Goal: Complete application form

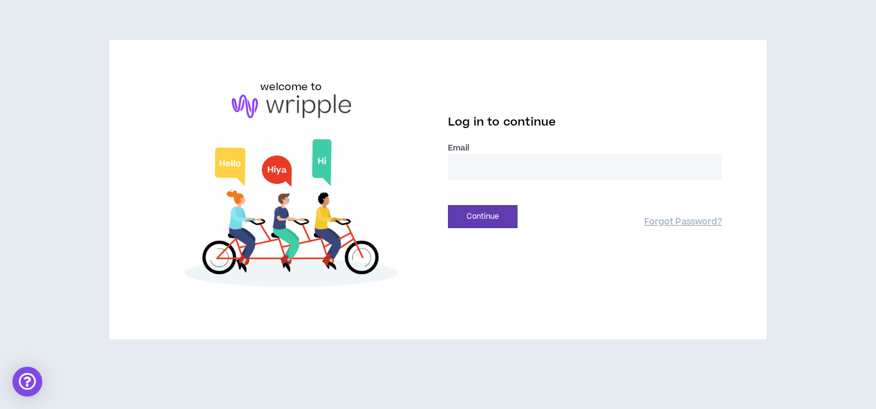
click at [488, 158] on input "email" at bounding box center [585, 166] width 274 height 27
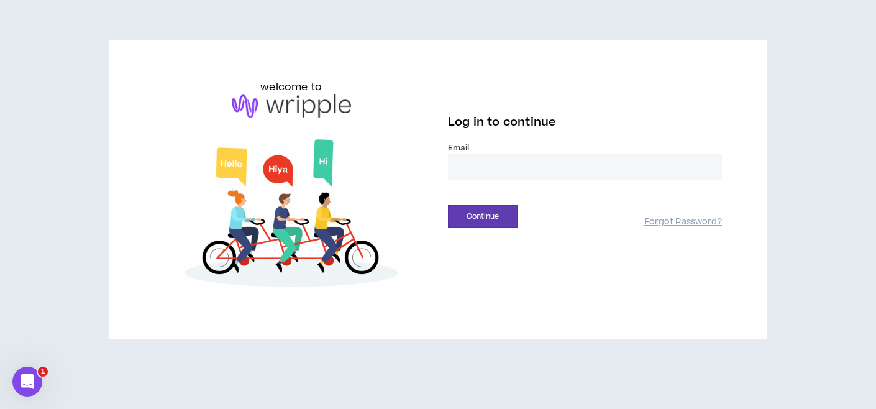
type input "**********"
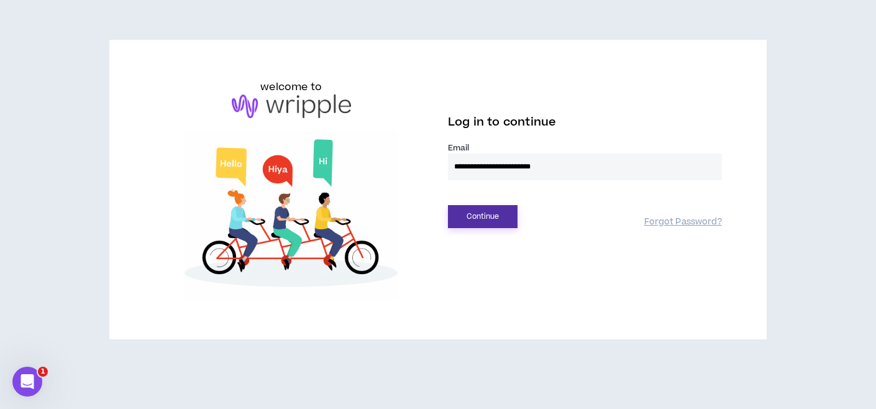
click at [469, 215] on button "Continue" at bounding box center [483, 216] width 70 height 23
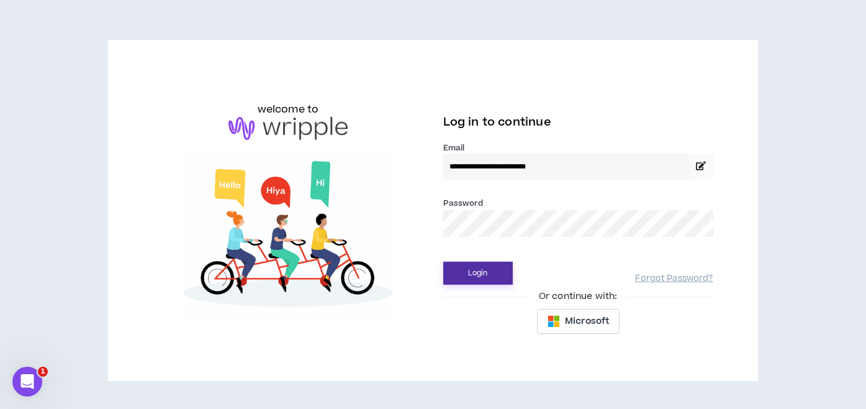
click at [500, 273] on button "Login" at bounding box center [478, 272] width 70 height 23
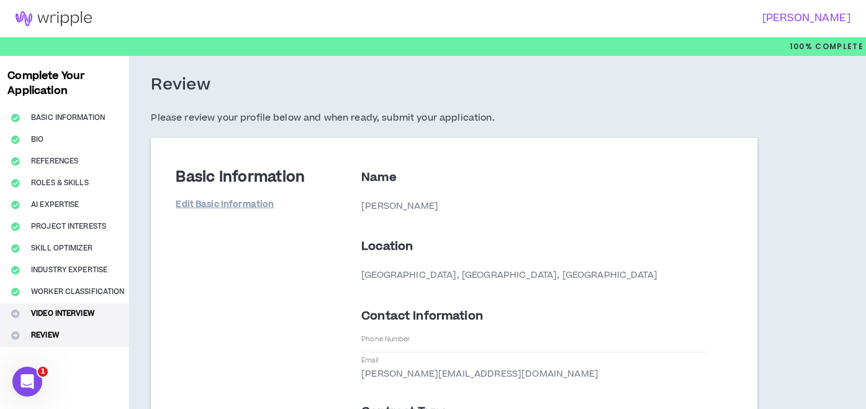
click at [50, 312] on button "Video Interview" at bounding box center [64, 314] width 129 height 22
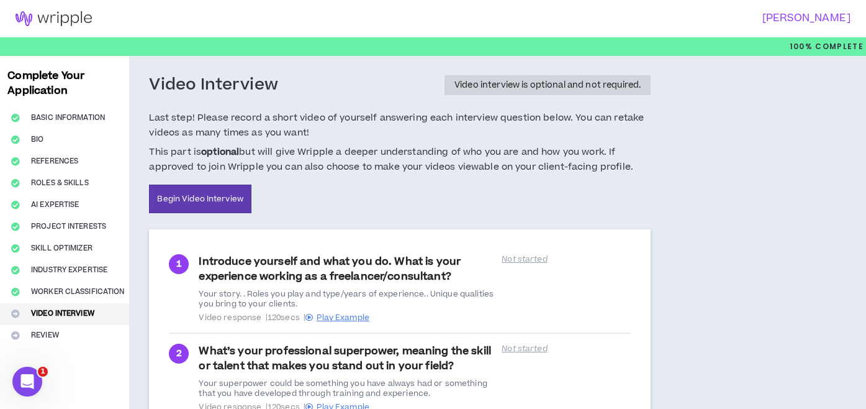
click at [386, 269] on div "Introduce yourself and what you do. What is your experience working as a freela…" at bounding box center [347, 288] width 296 height 68
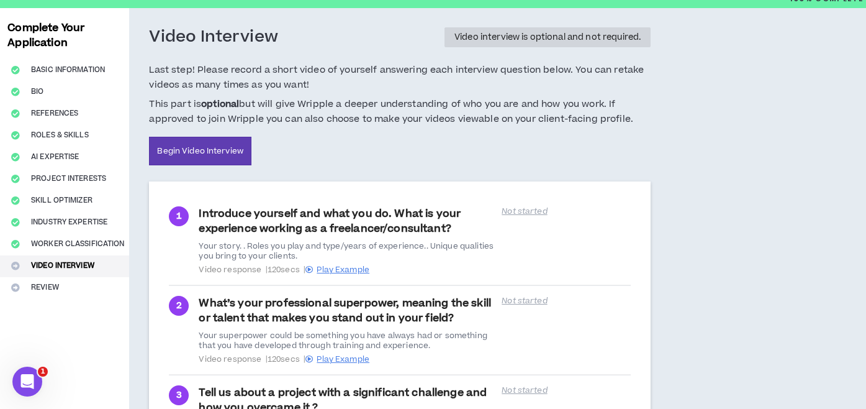
scroll to position [80, 0]
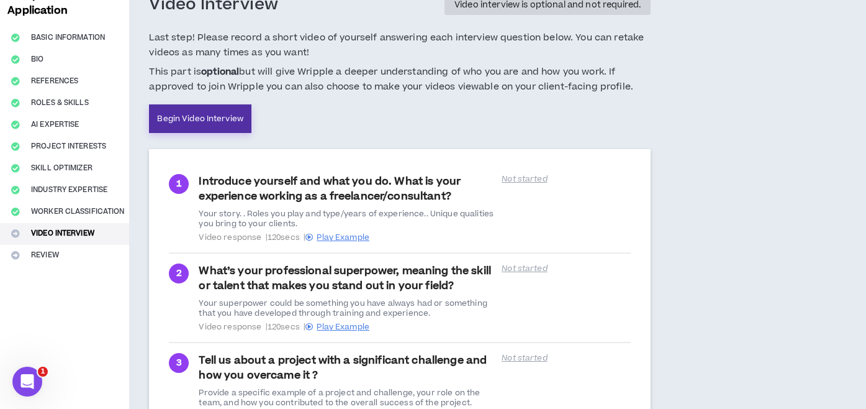
click at [224, 126] on link "Begin Video Interview" at bounding box center [200, 118] width 102 height 29
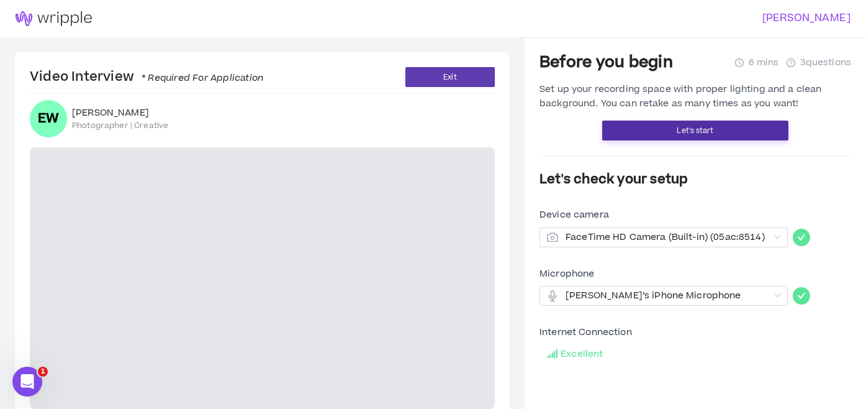
click at [743, 135] on button "Let's start" at bounding box center [695, 130] width 186 height 20
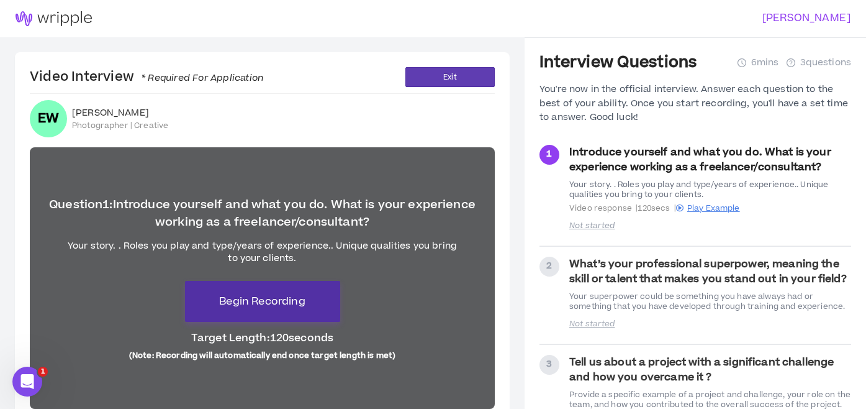
click at [284, 302] on span "Begin Recording" at bounding box center [262, 301] width 86 height 15
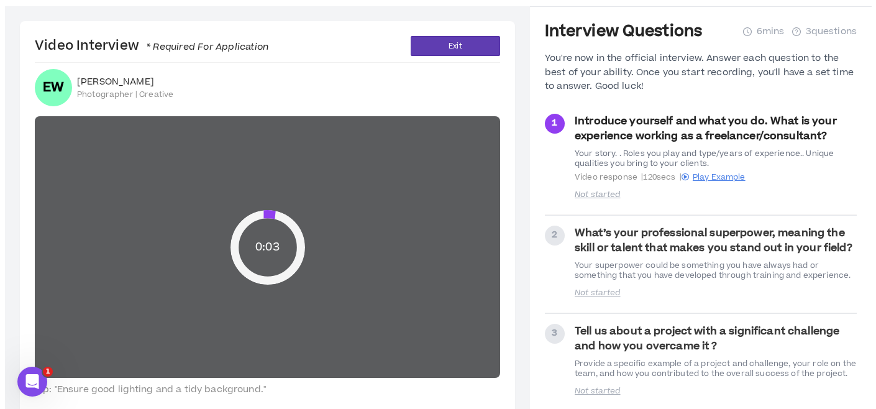
scroll to position [46, 0]
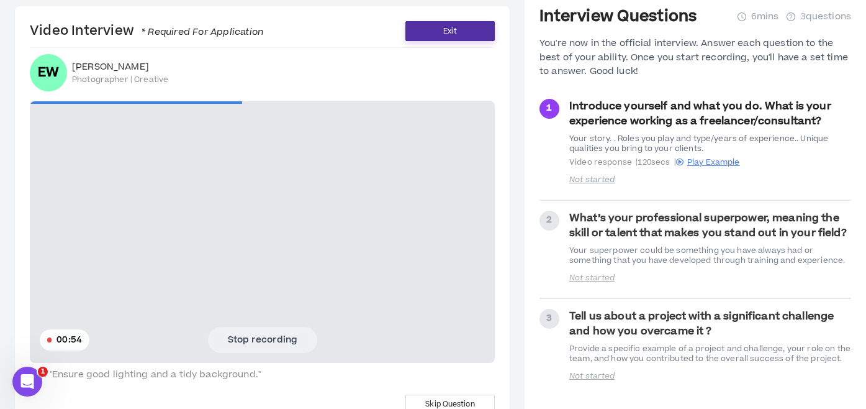
click at [424, 27] on button "Exit" at bounding box center [450, 31] width 89 height 20
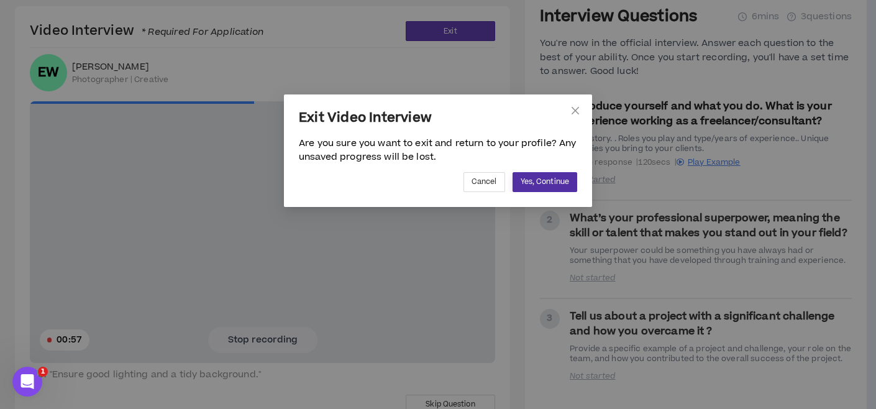
click at [534, 178] on span "Yes, Continue" at bounding box center [544, 182] width 48 height 12
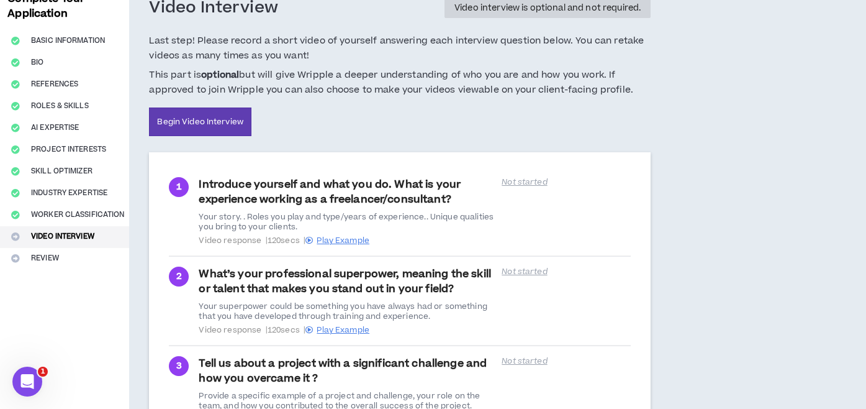
scroll to position [78, 0]
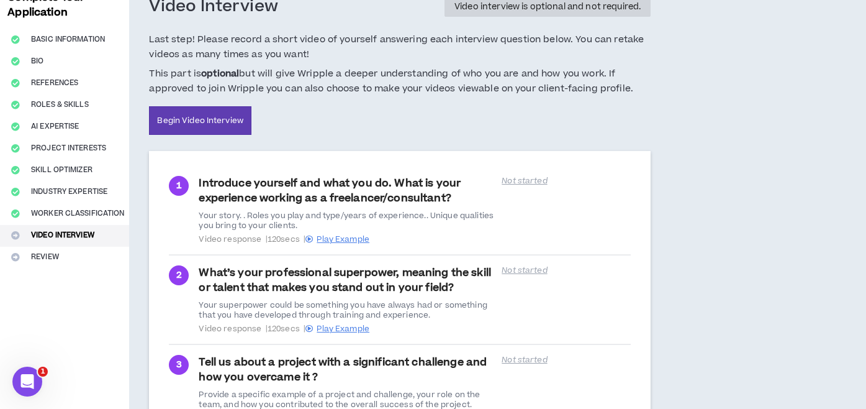
click at [473, 197] on div "Introduce yourself and what you do. What is your experience working as a freela…" at bounding box center [347, 210] width 296 height 68
click at [210, 118] on link "Begin Video Interview" at bounding box center [200, 120] width 102 height 29
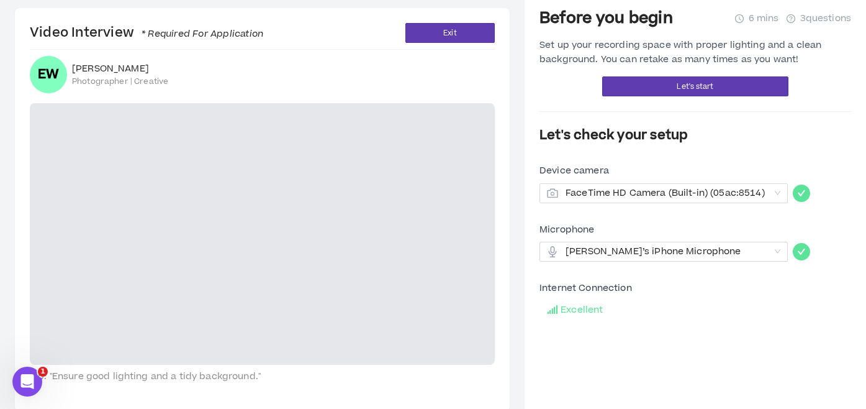
scroll to position [46, 0]
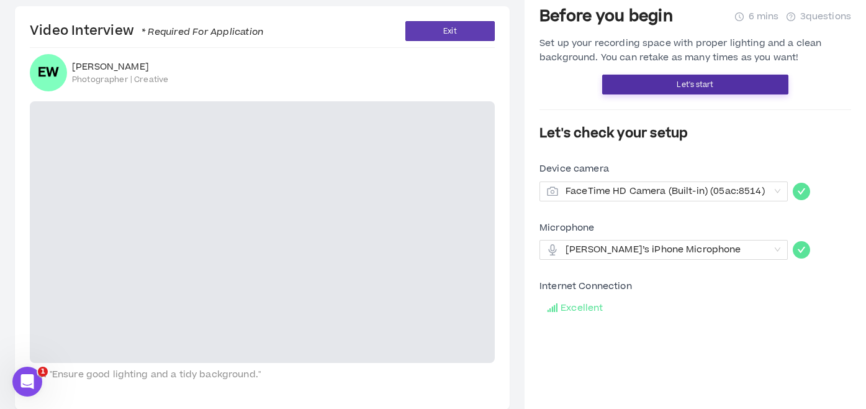
click at [678, 83] on span "Let's start" at bounding box center [695, 85] width 37 height 12
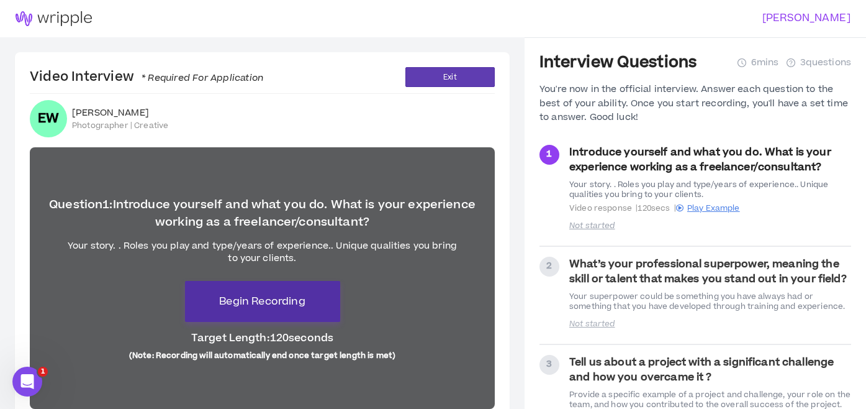
click at [295, 294] on span "Begin Recording" at bounding box center [262, 301] width 86 height 15
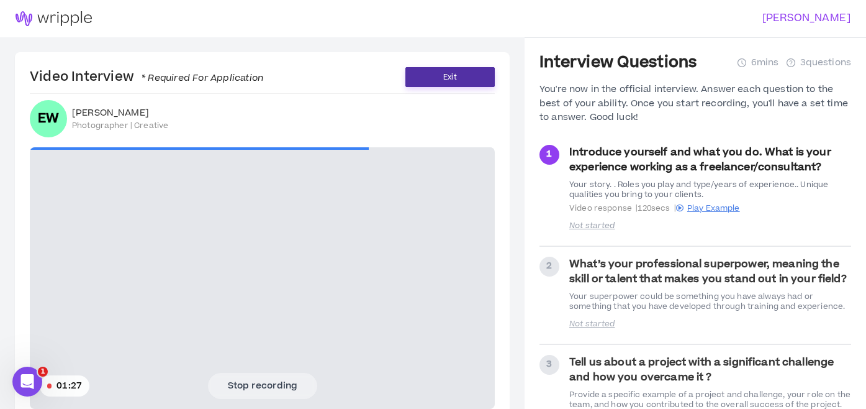
click at [456, 70] on button "Exit" at bounding box center [450, 77] width 89 height 20
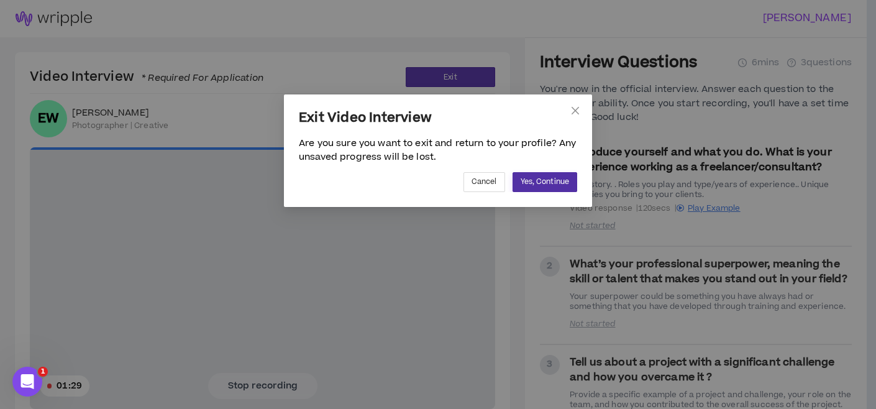
click at [537, 173] on button "Yes, Continue" at bounding box center [544, 182] width 65 height 20
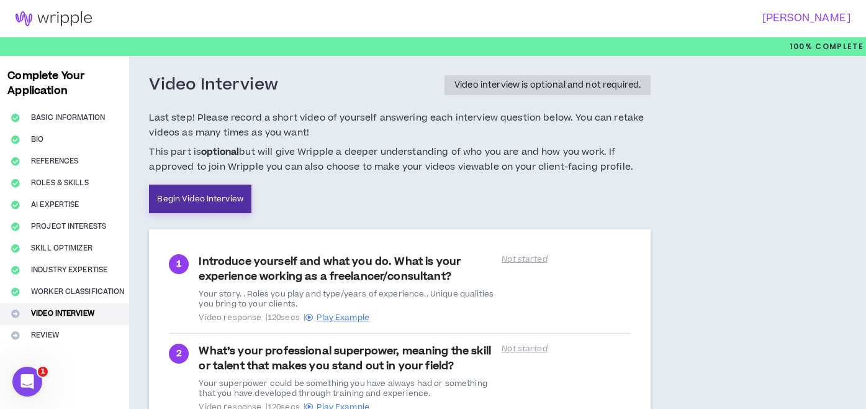
click at [222, 207] on link "Begin Video Interview" at bounding box center [200, 198] width 102 height 29
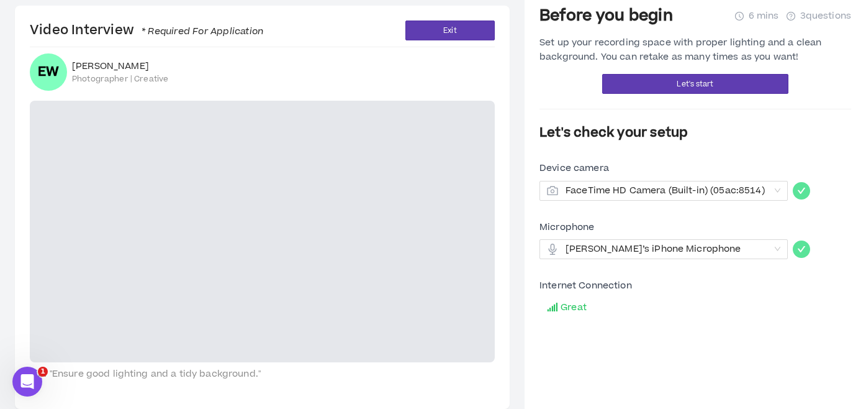
scroll to position [32, 0]
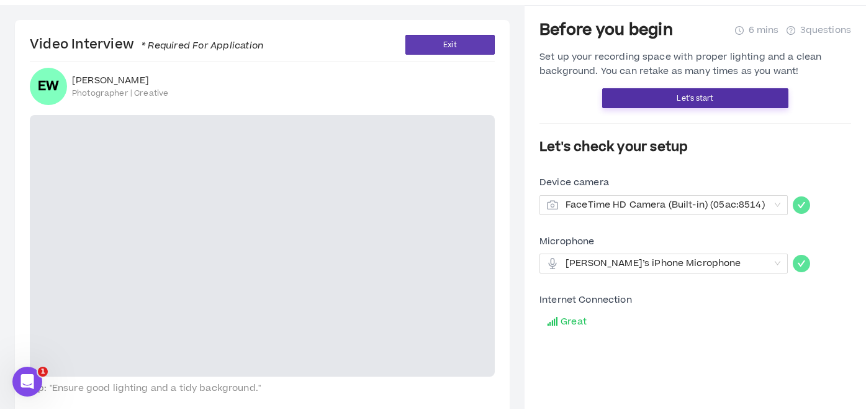
click at [666, 94] on button "Let's start" at bounding box center [695, 98] width 186 height 20
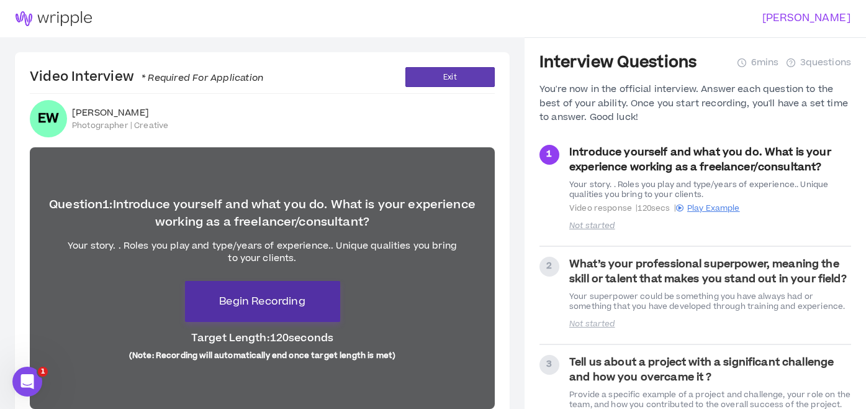
click at [288, 303] on span "Begin Recording" at bounding box center [262, 301] width 86 height 15
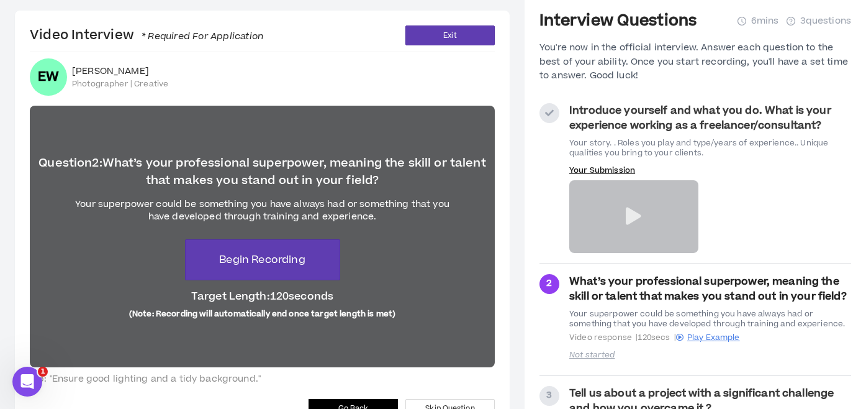
scroll to position [93, 0]
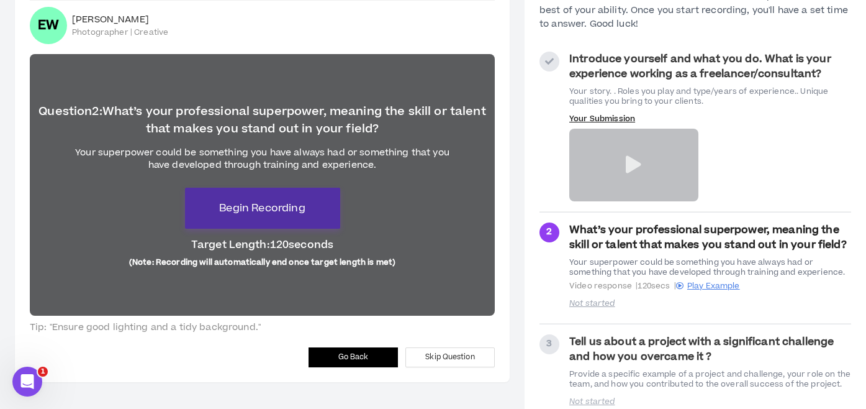
click at [283, 207] on span "Begin Recording" at bounding box center [262, 208] width 86 height 15
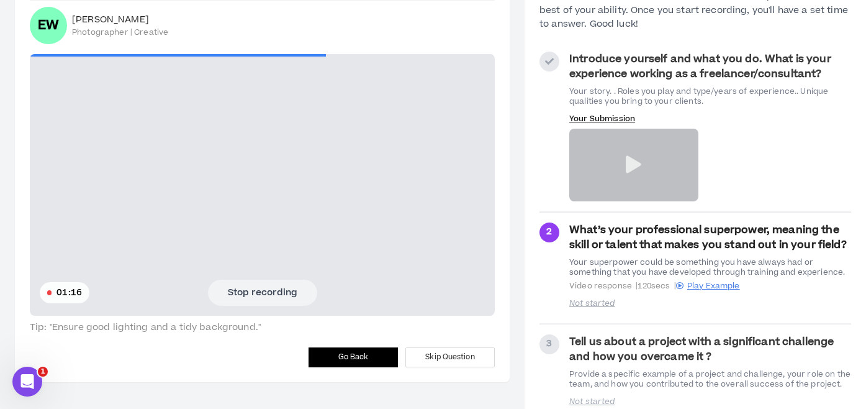
click at [266, 291] on button "Stop recording" at bounding box center [262, 292] width 109 height 26
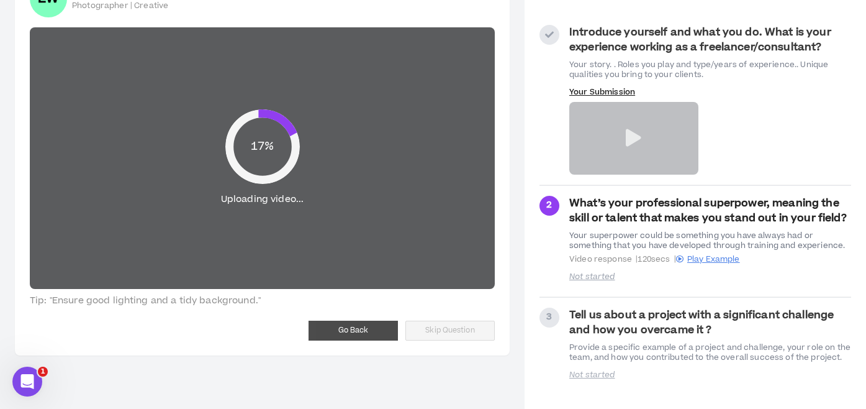
scroll to position [120, 0]
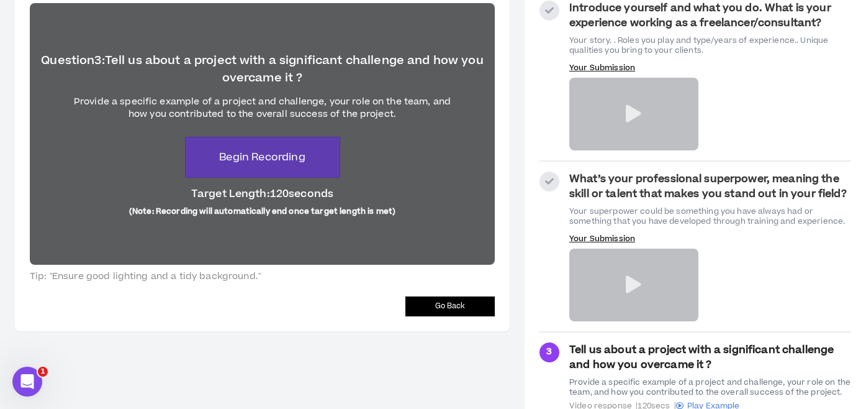
scroll to position [96, 0]
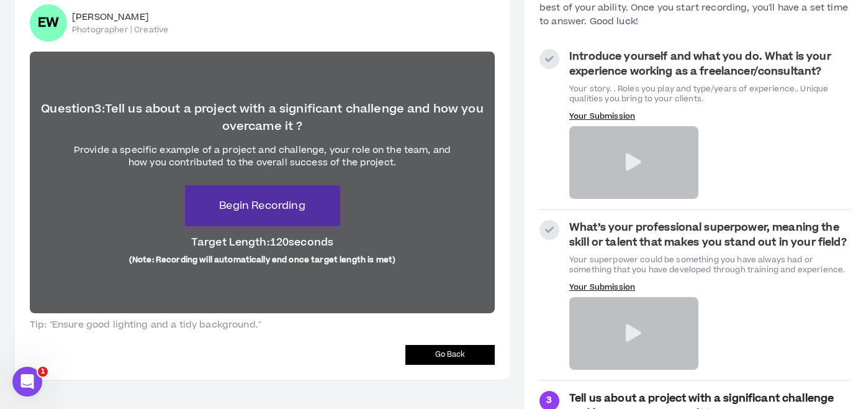
click at [270, 209] on span "Begin Recording" at bounding box center [262, 205] width 86 height 15
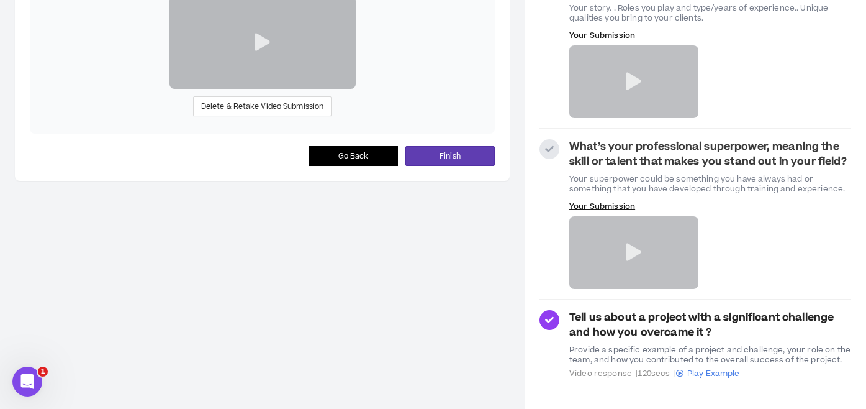
scroll to position [178, 0]
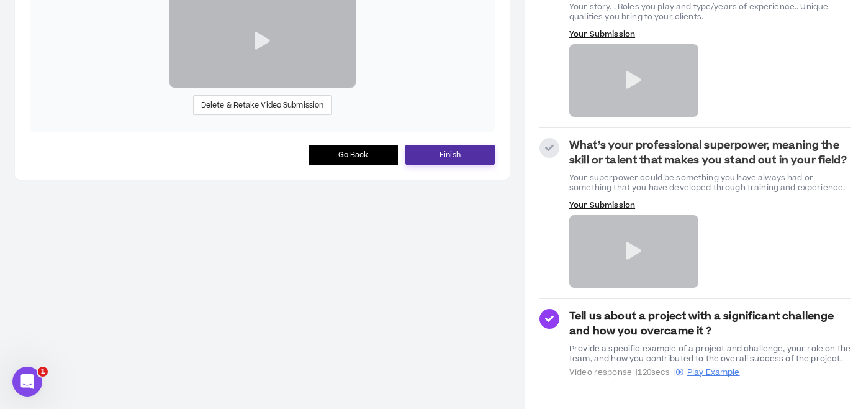
click at [448, 165] on button "Finish" at bounding box center [450, 155] width 89 height 20
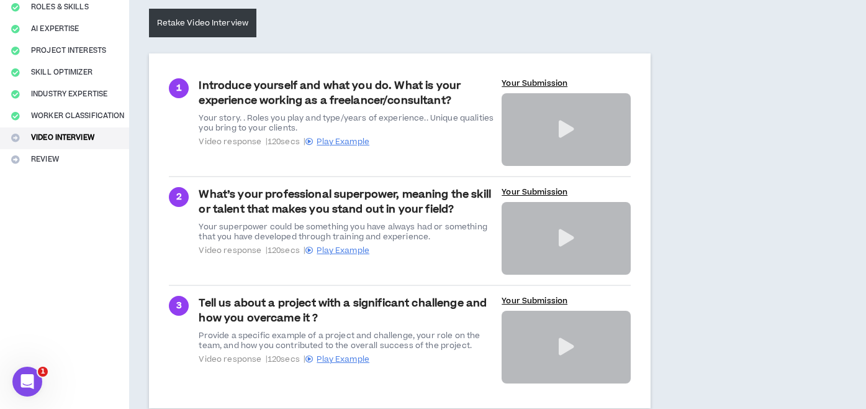
scroll to position [255, 0]
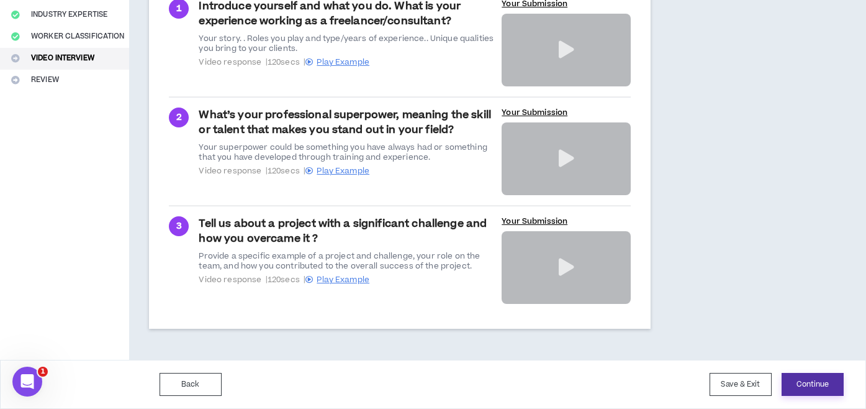
click at [827, 387] on button "Continue" at bounding box center [813, 384] width 62 height 23
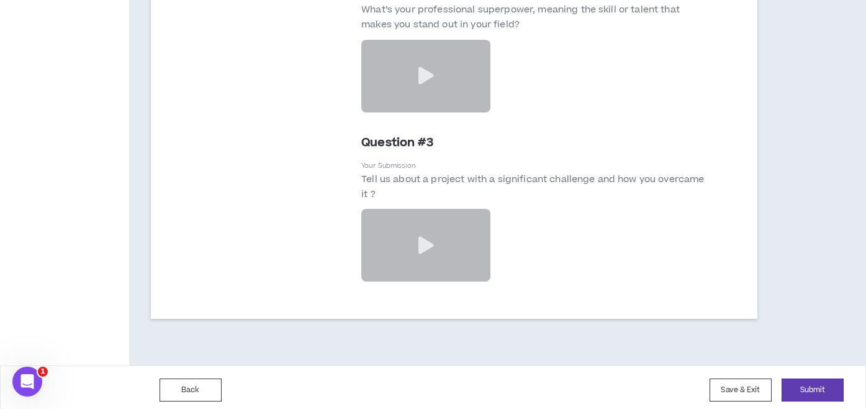
scroll to position [3249, 0]
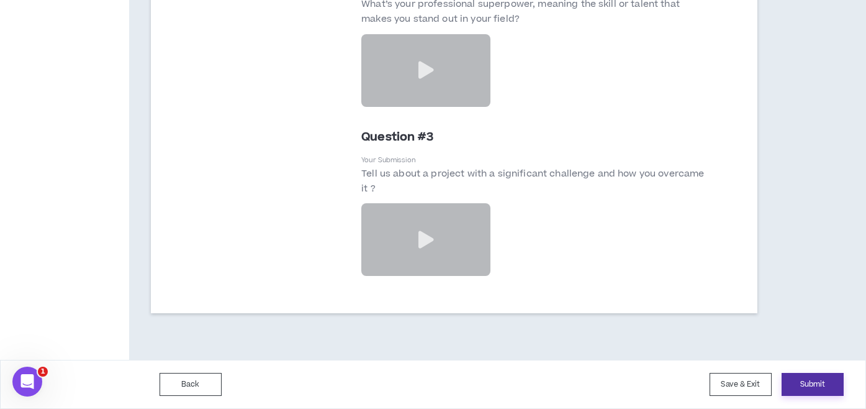
click at [800, 390] on button "Submit" at bounding box center [813, 384] width 62 height 23
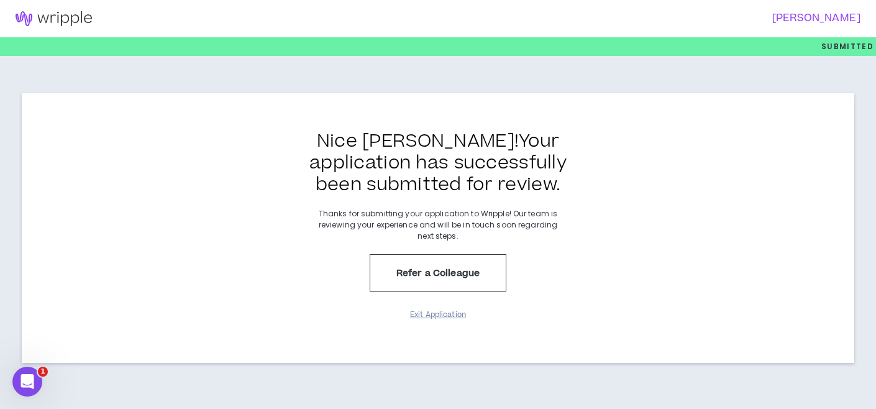
click at [446, 314] on button "Exit Application" at bounding box center [438, 315] width 62 height 22
